Goal: Task Accomplishment & Management: Contribute content

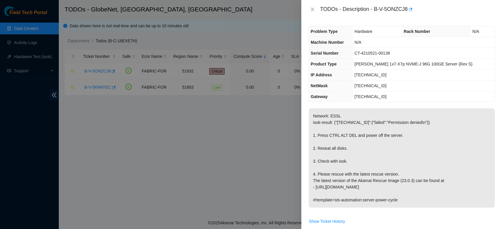
click at [164, 157] on div at bounding box center [251, 114] width 502 height 229
click at [26, 43] on div at bounding box center [251, 114] width 502 height 229
click at [312, 10] on icon "close" at bounding box center [312, 9] width 5 height 5
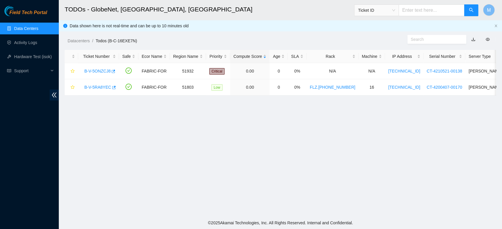
click at [502, 10] on div "TODOs - Description - undefined Problem Type N/A Rack Number N/A Machine Number…" at bounding box center [502, 114] width 0 height 229
click at [29, 43] on link "Activity Logs" at bounding box center [25, 42] width 23 height 5
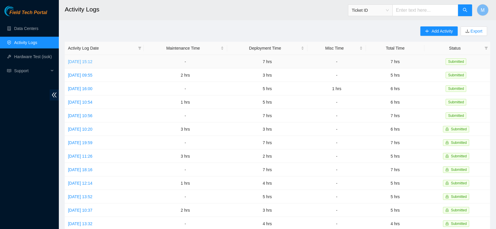
click at [92, 60] on link "[DATE] 15:12" at bounding box center [80, 61] width 24 height 5
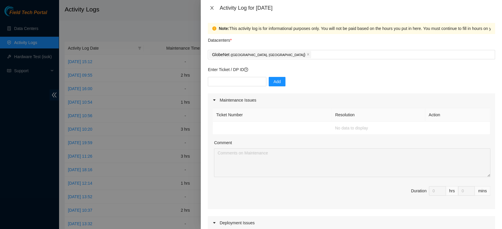
click at [210, 9] on icon "close" at bounding box center [212, 8] width 5 height 5
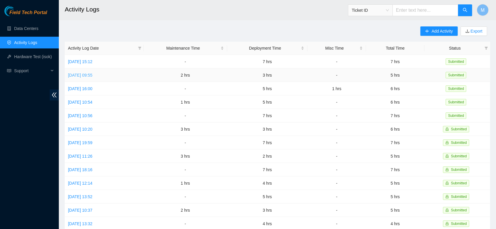
click at [92, 74] on link "[DATE] 09:55" at bounding box center [80, 75] width 24 height 5
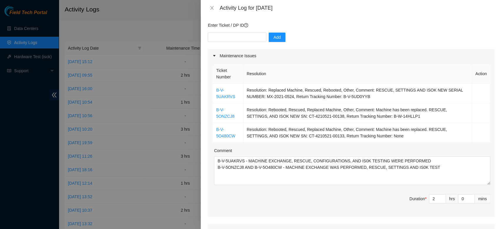
scroll to position [218, 0]
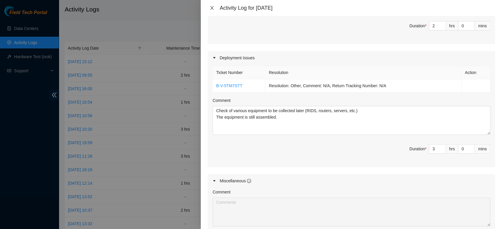
click at [212, 8] on icon "close" at bounding box center [212, 8] width 3 height 4
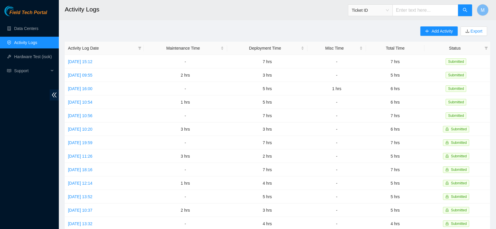
click at [212, 8] on h2 "Activity Logs" at bounding box center [234, 9] width 339 height 19
click at [84, 90] on link "[DATE] 16:00" at bounding box center [80, 88] width 24 height 5
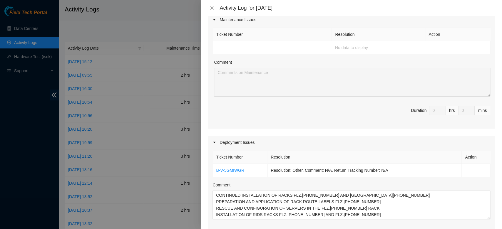
scroll to position [182, 0]
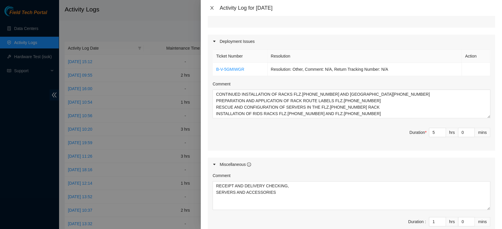
click at [214, 10] on button "Close" at bounding box center [212, 8] width 8 height 6
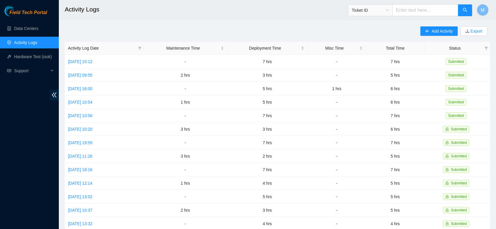
click at [211, 8] on h2 "Activity Logs" at bounding box center [234, 9] width 339 height 19
click at [89, 61] on link "[DATE] 15:12" at bounding box center [80, 61] width 24 height 5
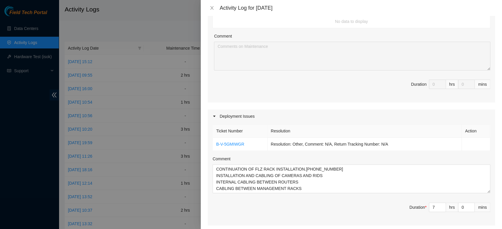
scroll to position [134, 0]
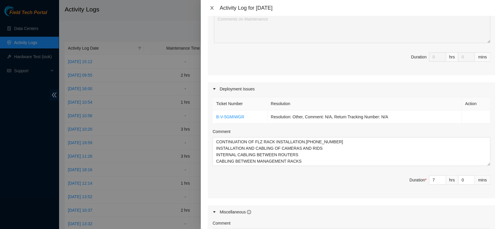
click at [213, 7] on icon "close" at bounding box center [212, 8] width 5 height 5
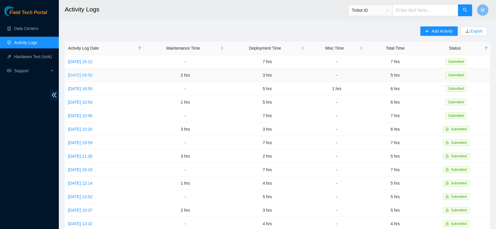
click at [83, 75] on link "[DATE] 09:55" at bounding box center [80, 75] width 24 height 5
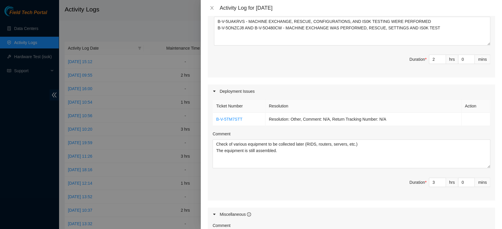
scroll to position [192, 0]
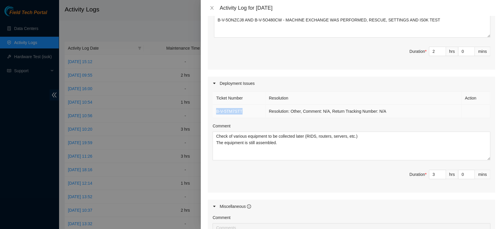
drag, startPoint x: 243, startPoint y: 111, endPoint x: 213, endPoint y: 114, distance: 30.9
click at [213, 114] on div "Ticket Number Resolution Action B-V-5TM7STT Resolution: Other, Comment: N/A, Re…" at bounding box center [351, 141] width 287 height 102
copy link "B-V-5TM7STT"
drag, startPoint x: 210, startPoint y: 12, endPoint x: 211, endPoint y: 7, distance: 4.6
click at [211, 7] on icon "close" at bounding box center [212, 8] width 5 height 5
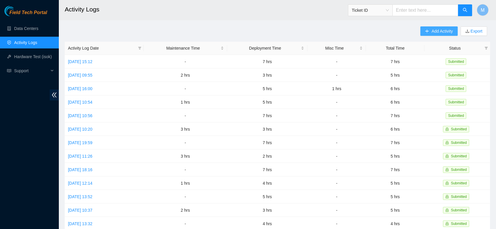
click at [428, 31] on icon "plus" at bounding box center [427, 31] width 4 height 4
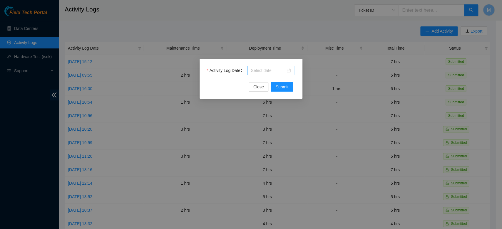
click at [262, 71] on input "Activity Log Date" at bounding box center [268, 70] width 35 height 6
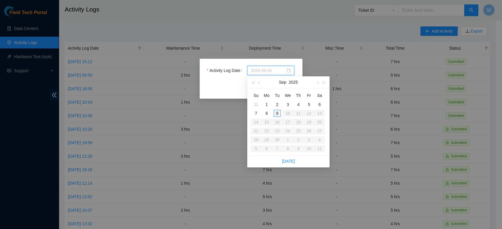
type input "[DATE]"
click at [276, 115] on div "9" at bounding box center [277, 113] width 7 height 7
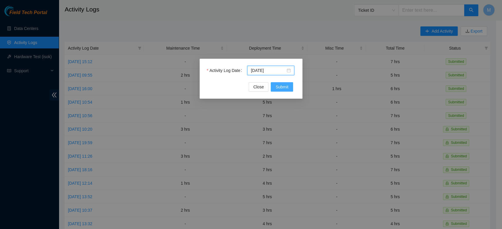
click at [278, 85] on span "Submit" at bounding box center [282, 87] width 13 height 6
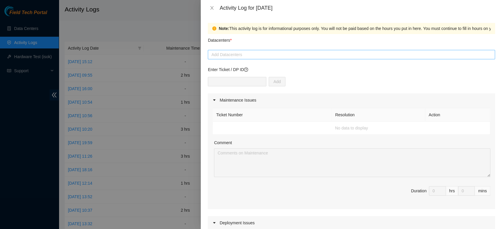
click at [303, 56] on div at bounding box center [351, 54] width 284 height 7
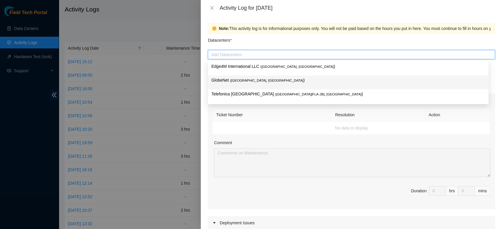
click at [264, 82] on p "GlobeNet ( [GEOGRAPHIC_DATA], [GEOGRAPHIC_DATA] )" at bounding box center [348, 80] width 274 height 7
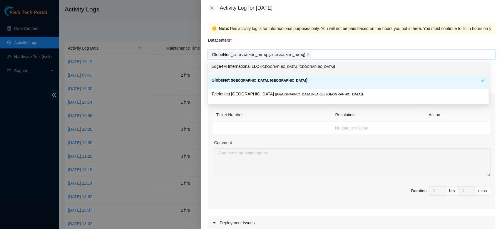
click at [297, 57] on div "GlobeNet ( [GEOGRAPHIC_DATA], [GEOGRAPHIC_DATA] )" at bounding box center [351, 55] width 284 height 8
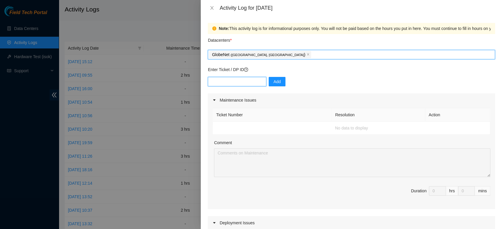
click at [219, 82] on input "text" at bounding box center [237, 81] width 59 height 9
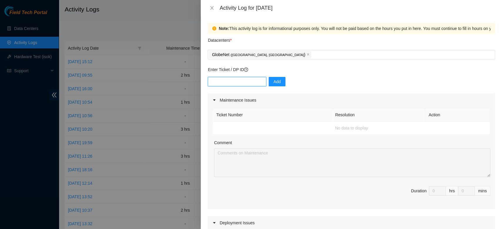
click at [219, 82] on input "text" at bounding box center [237, 81] width 59 height 9
paste input "B-V-5GMIWGR"
type input "B-V-5GMIWGR"
click at [273, 82] on span "Add" at bounding box center [276, 82] width 7 height 6
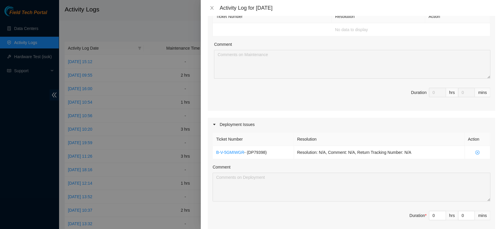
scroll to position [158, 0]
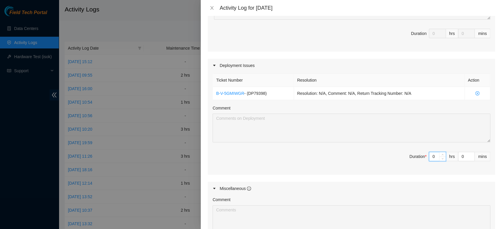
click at [432, 161] on input "0" at bounding box center [437, 156] width 16 height 9
type input "5"
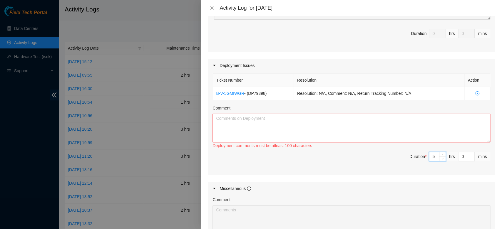
type input "5"
click at [222, 128] on textarea "Comment" at bounding box center [352, 128] width 278 height 29
paste textarea "CONTINUATION OF FLZ RACK INSTALLATION.[PHONE_NUMBER] INSTALLATION AND WIRING OF…"
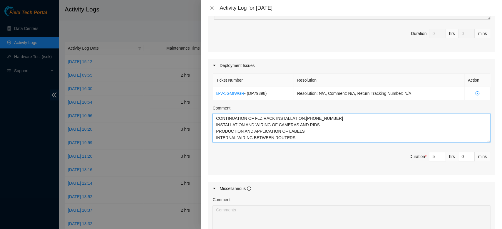
type textarea "CONTINUATION OF FLZ RACK INSTALLATION.[PHONE_NUMBER] INSTALLATION AND WIRING OF…"
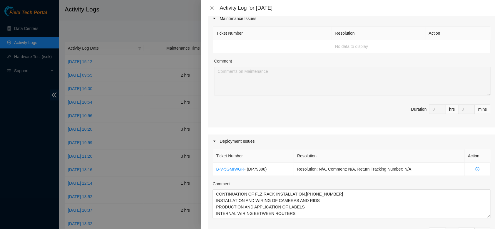
scroll to position [0, 0]
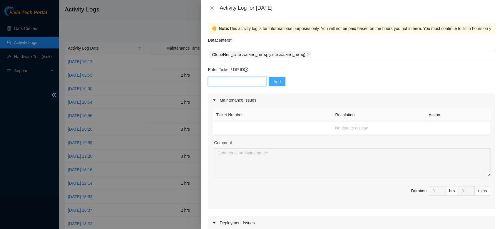
click at [234, 84] on input "text" at bounding box center [237, 81] width 59 height 9
paste input "B-V-5TM7STT"
type input "B-V-5TM7STT"
click at [273, 80] on span "Add" at bounding box center [276, 82] width 7 height 6
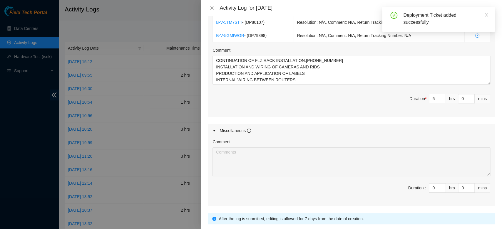
scroll to position [256, 0]
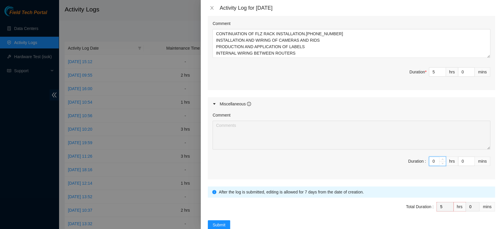
click at [429, 166] on input "0" at bounding box center [437, 161] width 16 height 9
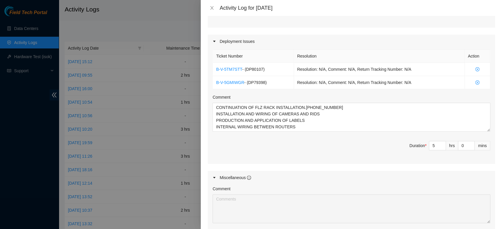
scroll to position [238, 0]
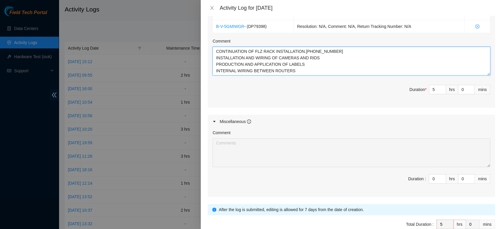
click at [328, 76] on textarea "CONTINUATION OF FLZ RACK INSTALLATION.[PHONE_NUMBER] INSTALLATION AND WIRING OF…" at bounding box center [352, 61] width 278 height 29
paste textarea "SEARCH AND CHECKING OF COLLECTION EQUIPMENT"
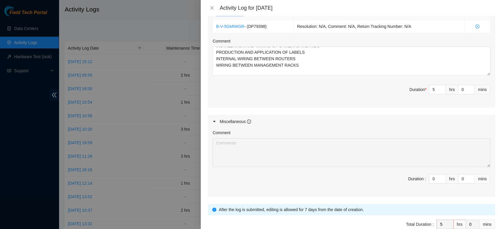
drag, startPoint x: 216, startPoint y: 21, endPoint x: 241, endPoint y: 24, distance: 25.7
click at [241, 20] on td "B-V-5TM7STT - ( DP80107 )" at bounding box center [253, 13] width 81 height 13
copy td "B-V-5TM7STT"
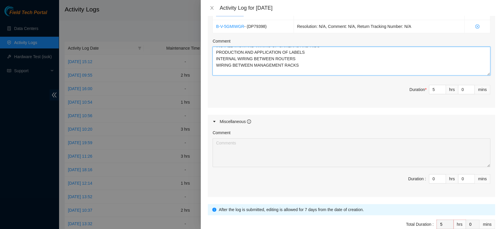
click at [225, 76] on textarea "CONTINUATION OF FLZ RACK INSTALLATION.[PHONE_NUMBER] INSTALLATION AND WIRING OF…" at bounding box center [352, 61] width 278 height 29
paste textarea "B-V-5TM7STT"
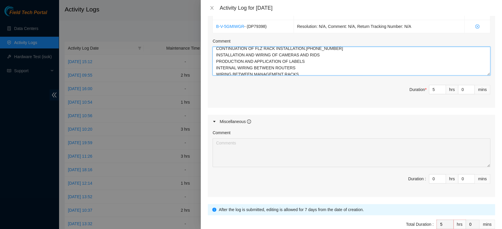
scroll to position [0, 0]
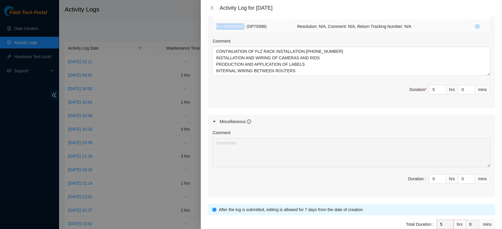
drag, startPoint x: 215, startPoint y: 35, endPoint x: 243, endPoint y: 34, distance: 28.8
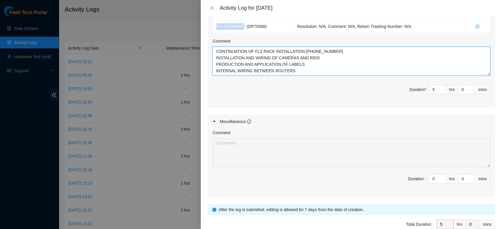
click at [217, 59] on textarea "CONTINUATION OF FLZ RACK INSTALLATION.[PHONE_NUMBER] INSTALLATION AND WIRING OF…" at bounding box center [352, 61] width 278 height 29
paste textarea "B-V-5GMIWGR"
type textarea "B-V-5GMIWGR CONTINUATION OF FLZ RACK INSTALLATION.[PHONE_NUMBER] INSTALLATION A…"
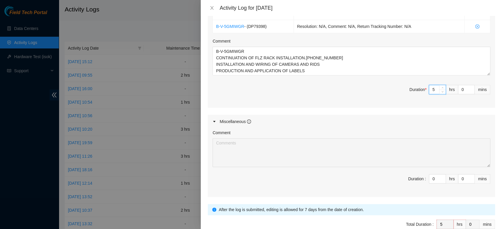
drag, startPoint x: 432, startPoint y: 104, endPoint x: 421, endPoint y: 104, distance: 10.9
click at [429, 94] on input "5" at bounding box center [437, 89] width 16 height 9
type input "6"
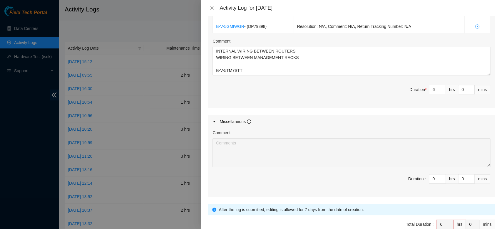
scroll to position [290, 0]
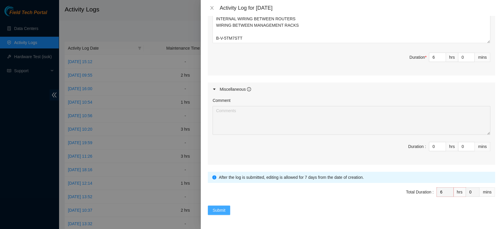
click at [216, 213] on span "Submit" at bounding box center [219, 210] width 13 height 6
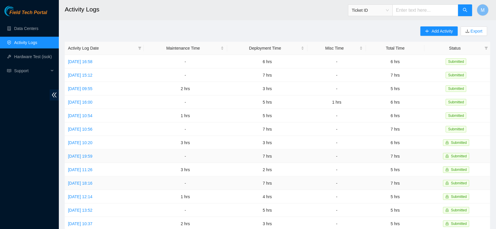
click at [172, 154] on td "-" at bounding box center [186, 157] width 84 height 14
click at [21, 28] on link "Data Centers" at bounding box center [26, 28] width 24 height 5
